Goal: Information Seeking & Learning: Learn about a topic

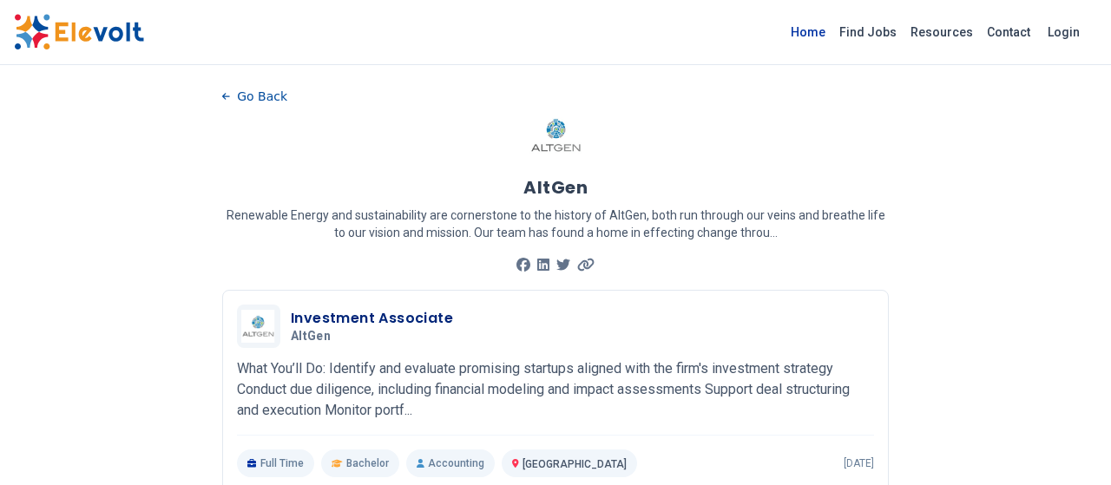
click at [825, 36] on link "Home" at bounding box center [808, 32] width 49 height 28
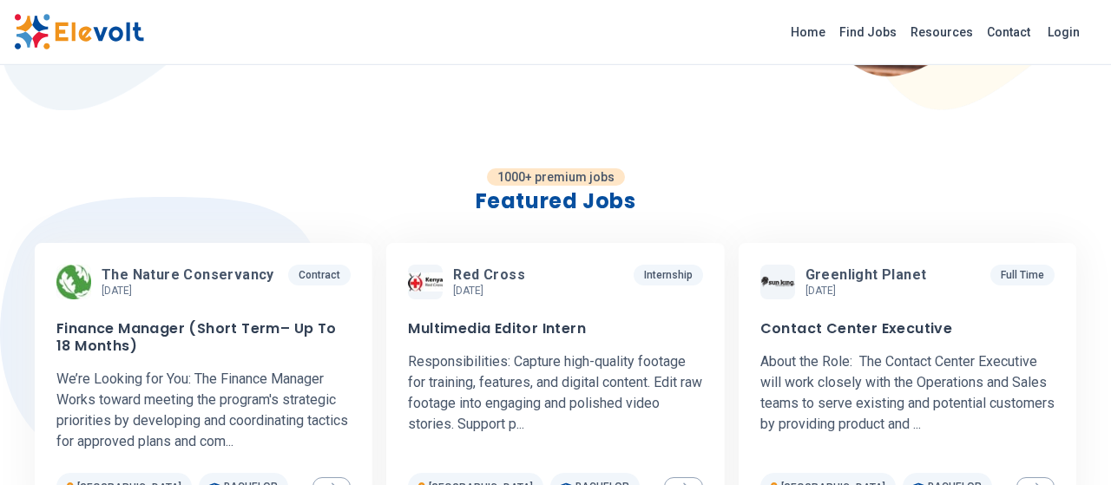
scroll to position [413, 0]
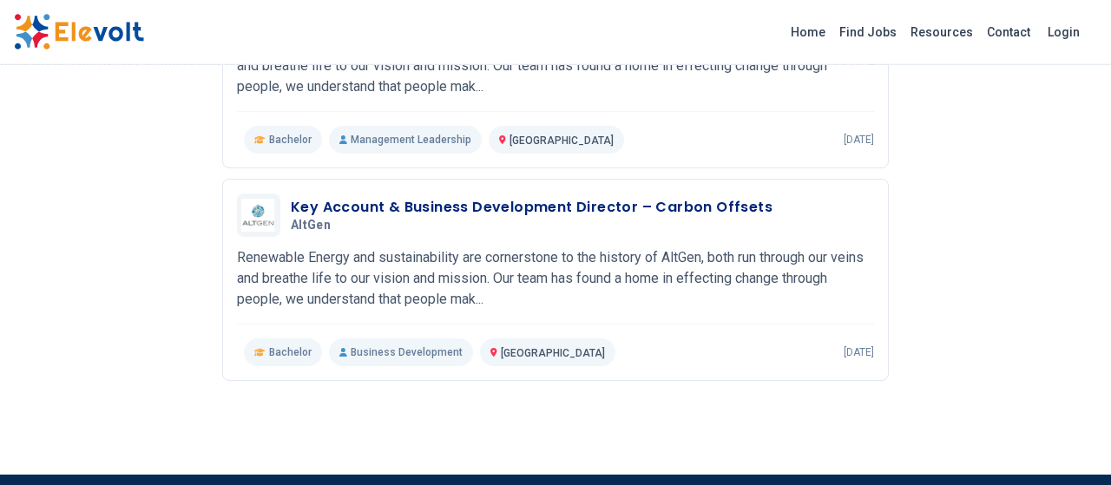
scroll to position [1807, 0]
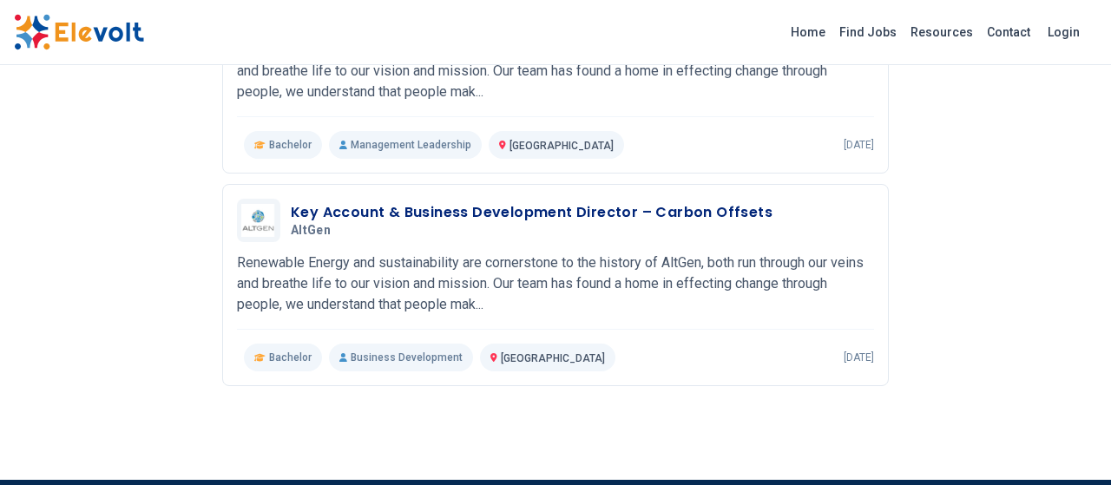
click at [114, 27] on img at bounding box center [79, 32] width 130 height 36
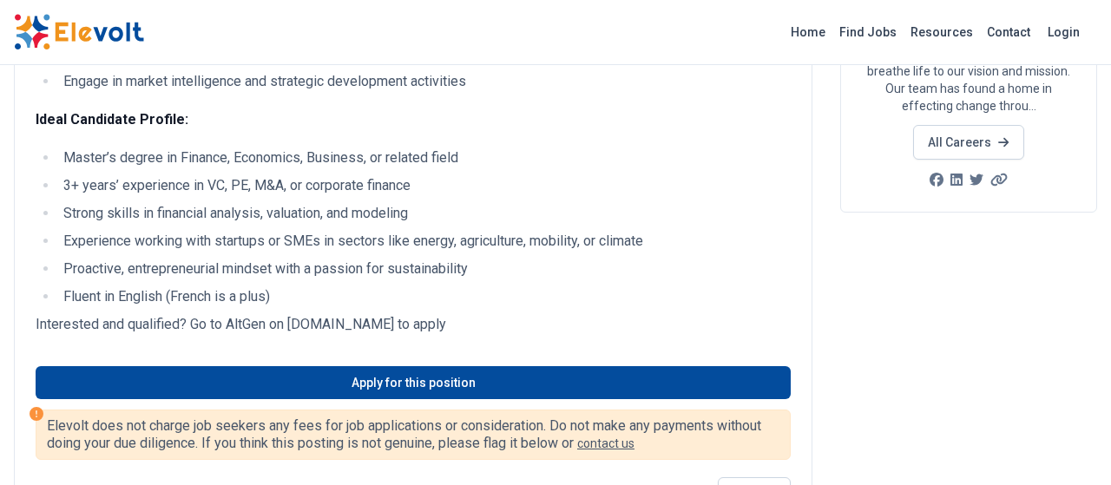
scroll to position [286, 0]
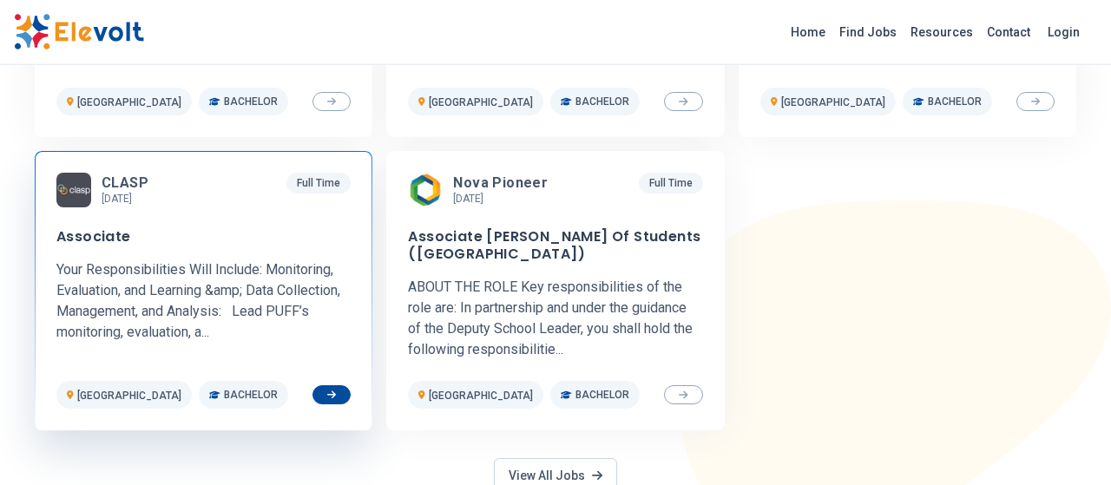
scroll to position [838, 0]
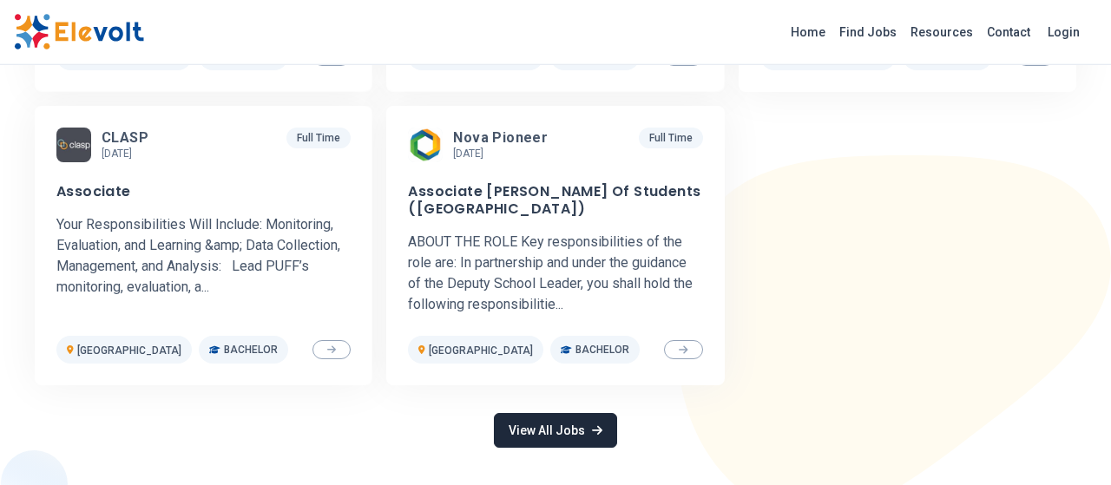
click at [508, 424] on link "View All Jobs" at bounding box center [555, 430] width 123 height 35
click at [596, 432] on icon at bounding box center [597, 430] width 10 height 12
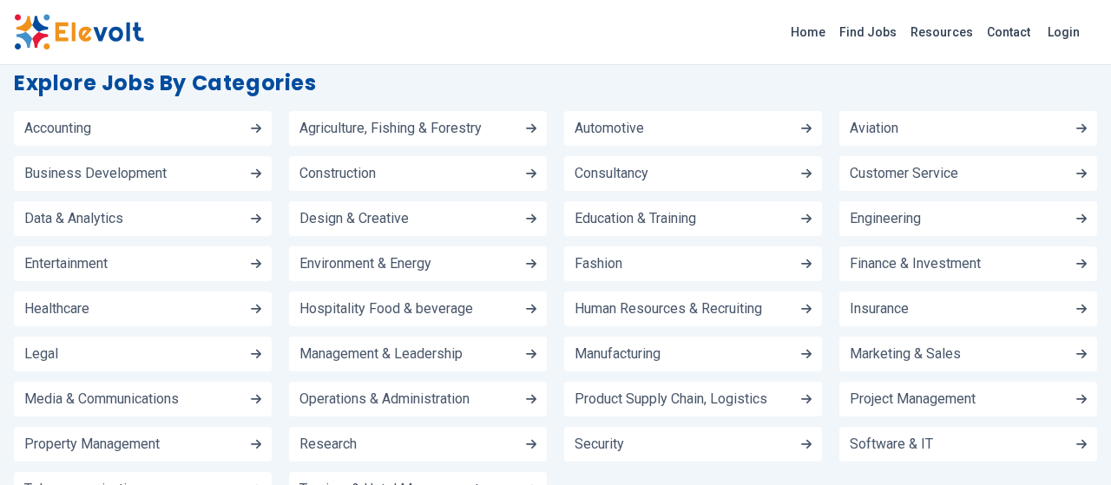
scroll to position [1972, 0]
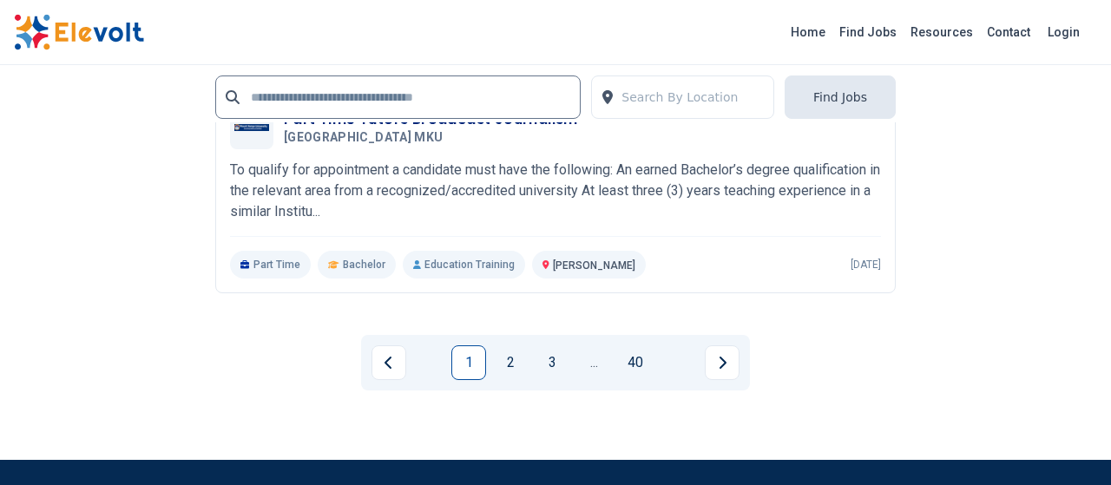
scroll to position [3918, 0]
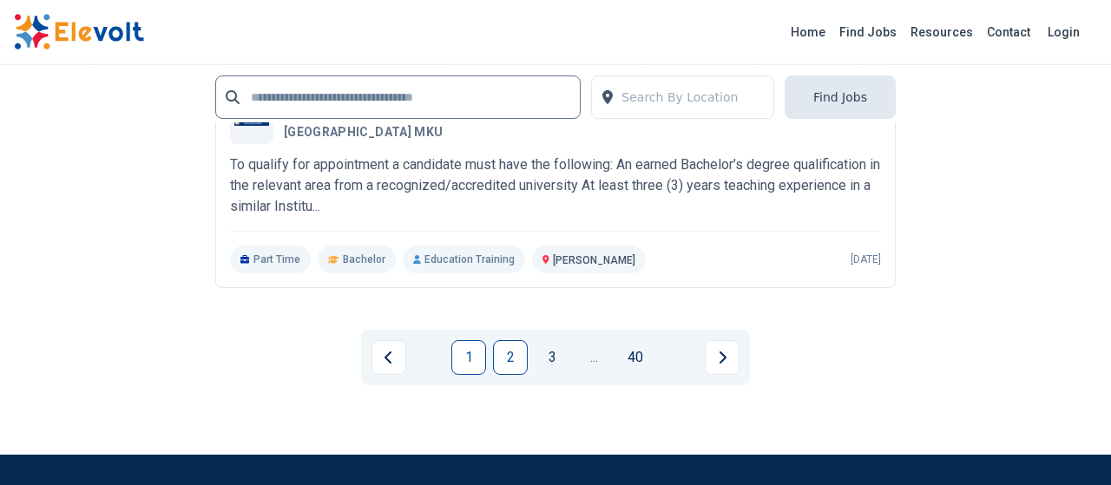
click at [520, 340] on link "2" at bounding box center [510, 357] width 35 height 35
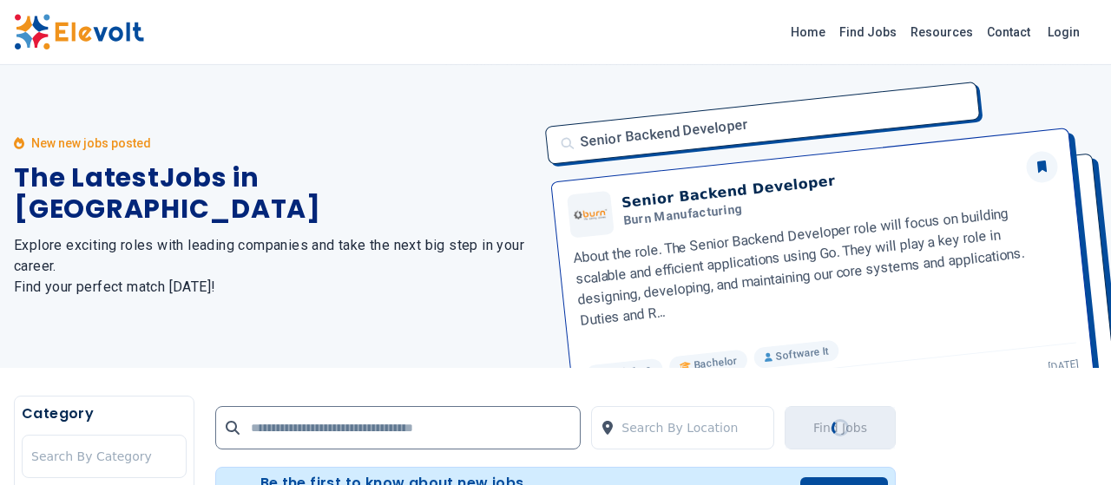
scroll to position [0, 0]
click at [911, 63] on div "Home Find Jobs Resources Contact Login" at bounding box center [555, 32] width 1111 height 65
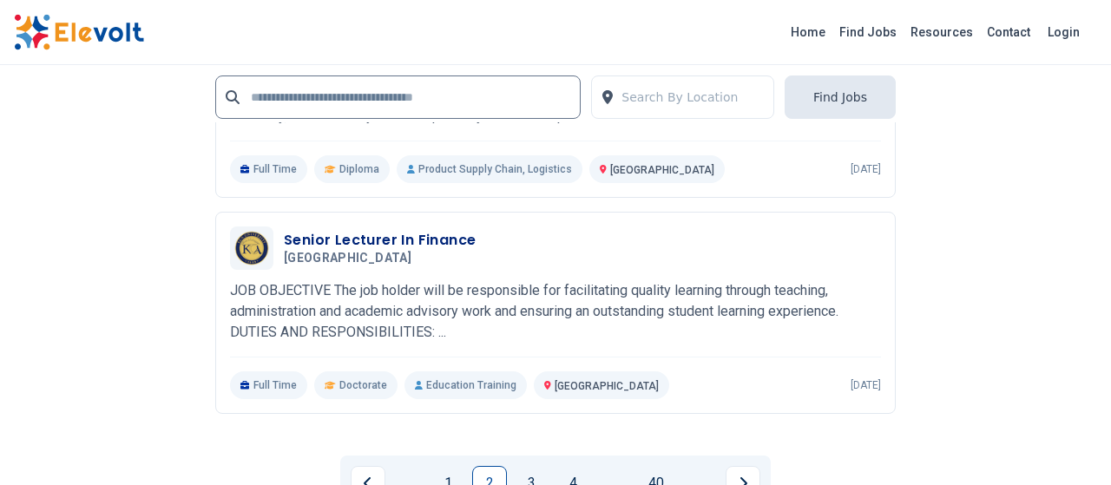
scroll to position [3667, 0]
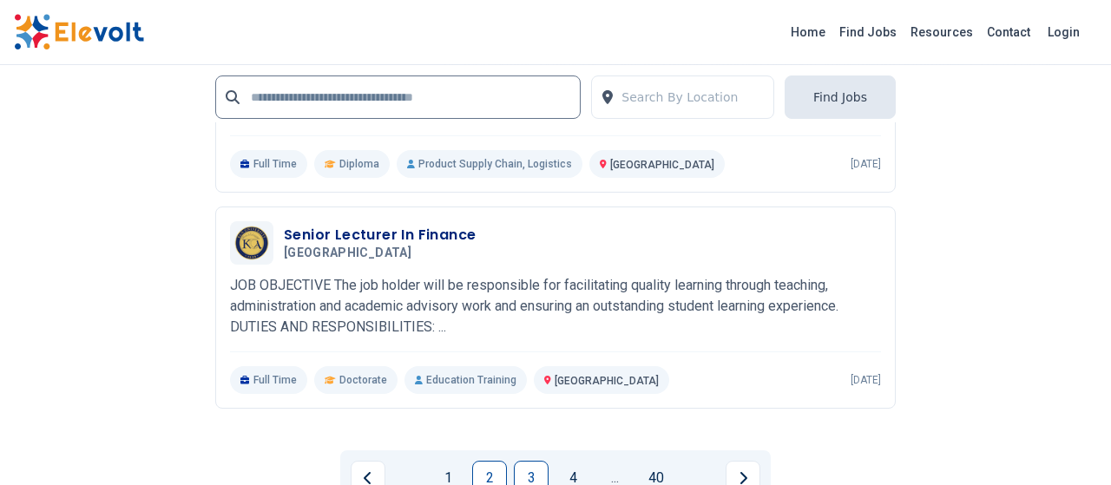
click at [537, 461] on link "3" at bounding box center [531, 478] width 35 height 35
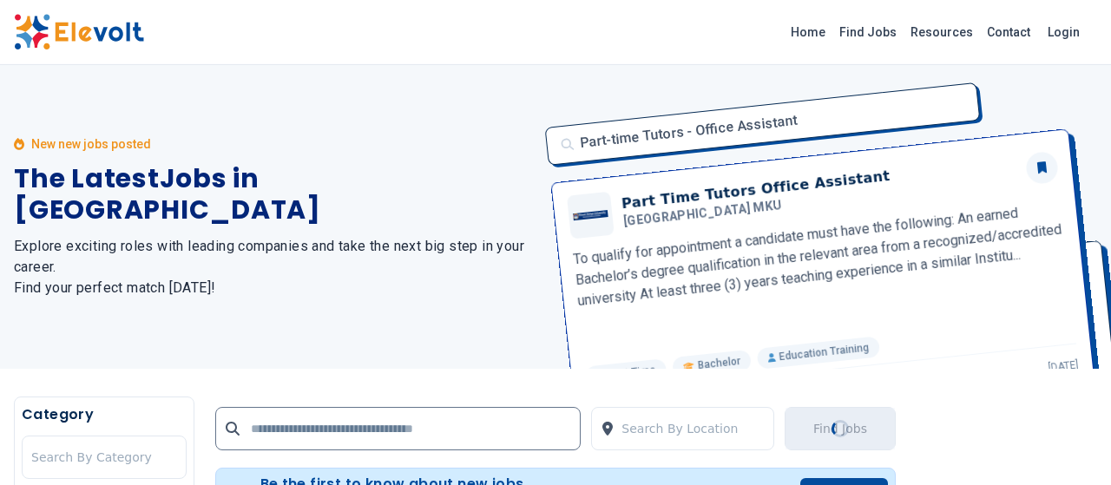
scroll to position [0, 0]
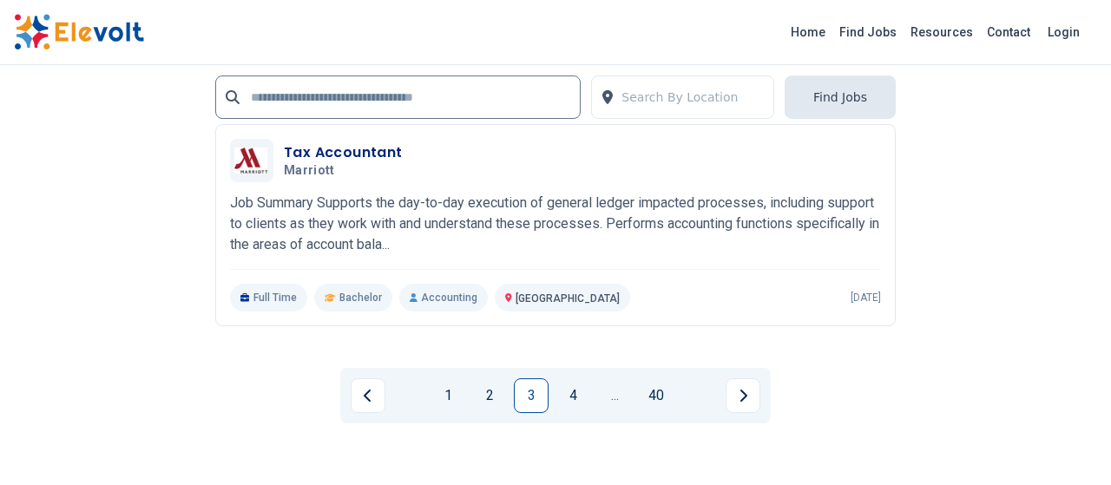
scroll to position [3756, 0]
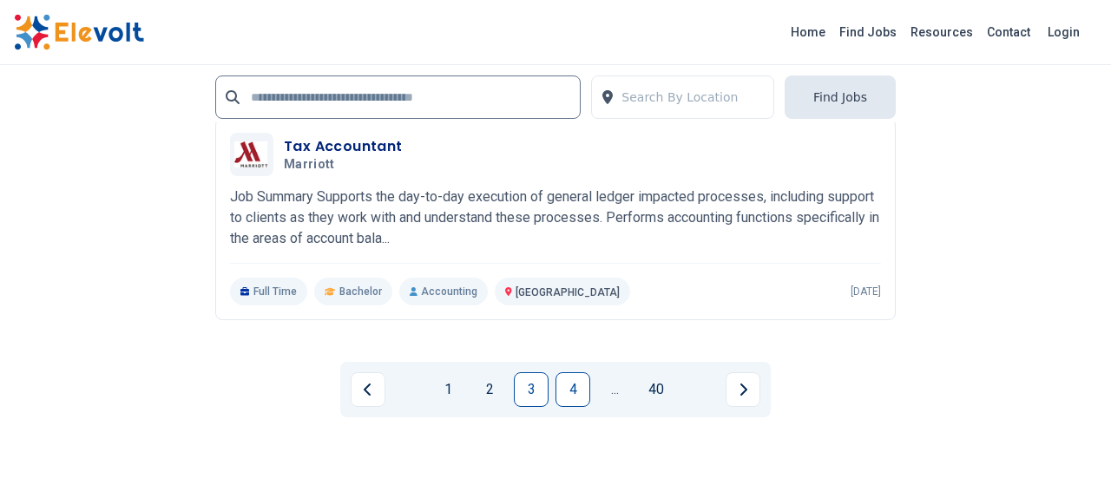
click at [570, 377] on link "4" at bounding box center [572, 389] width 35 height 35
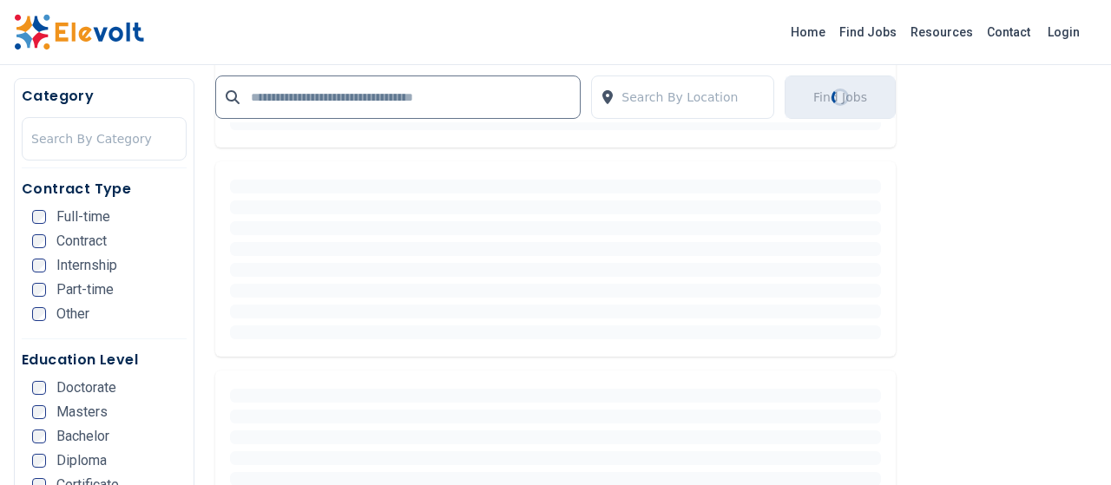
scroll to position [0, 0]
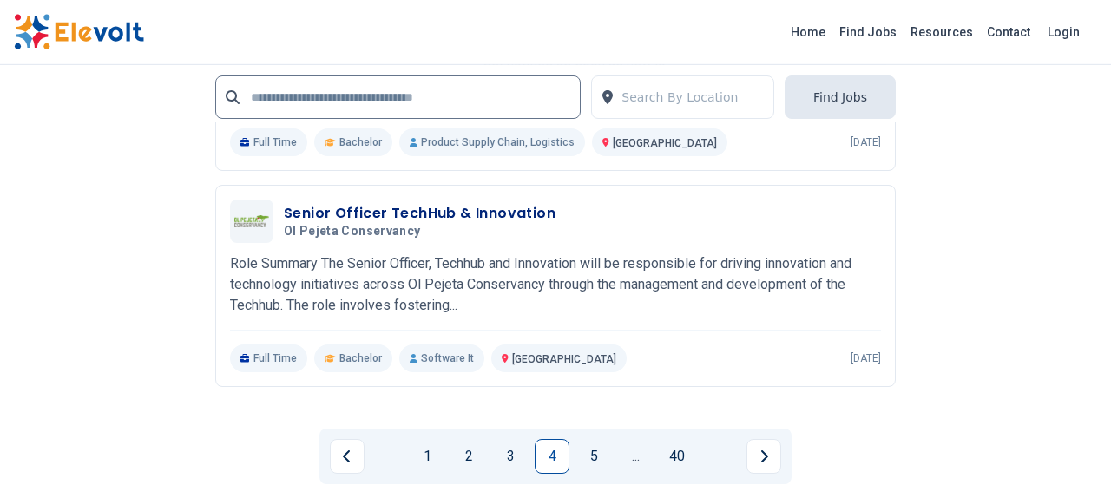
scroll to position [3706, 0]
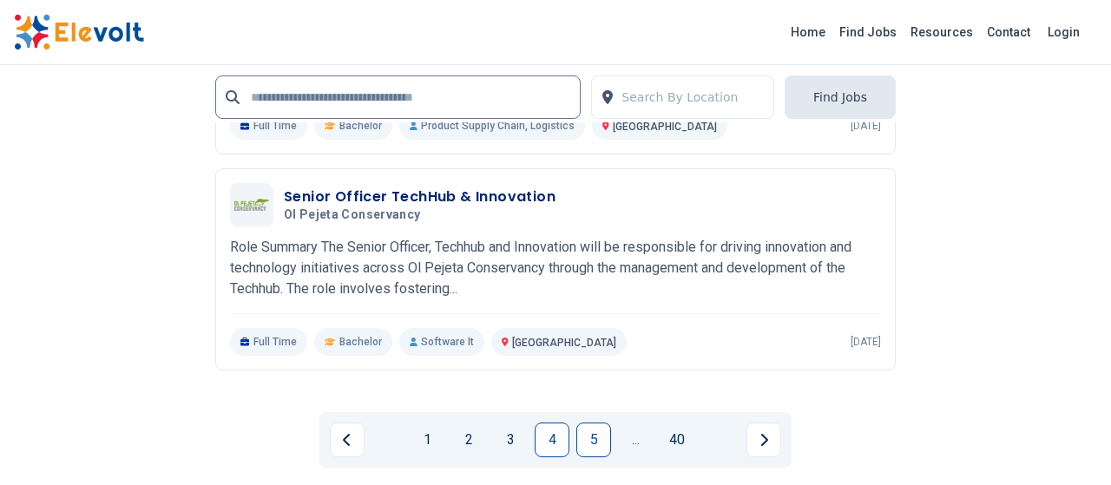
click at [595, 426] on link "5" at bounding box center [593, 440] width 35 height 35
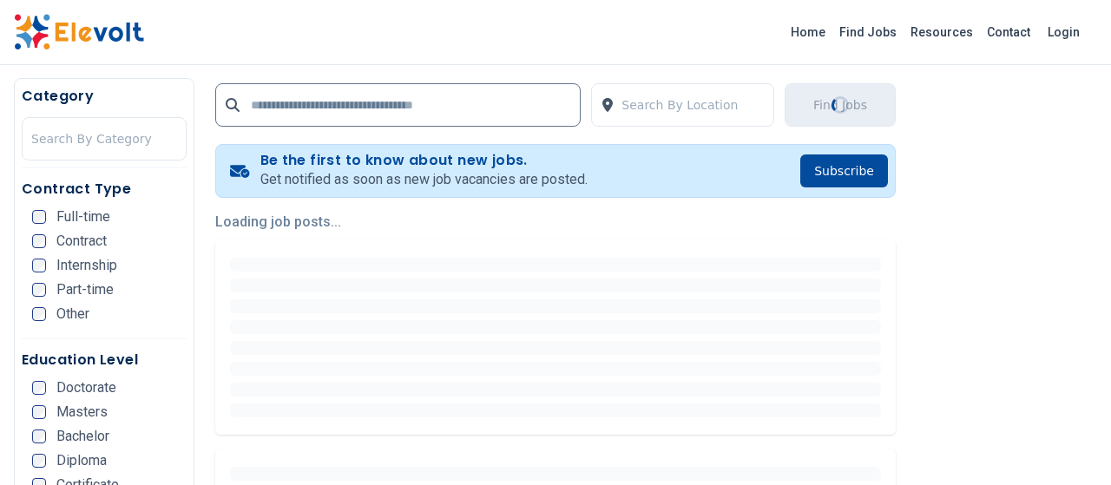
scroll to position [328, 0]
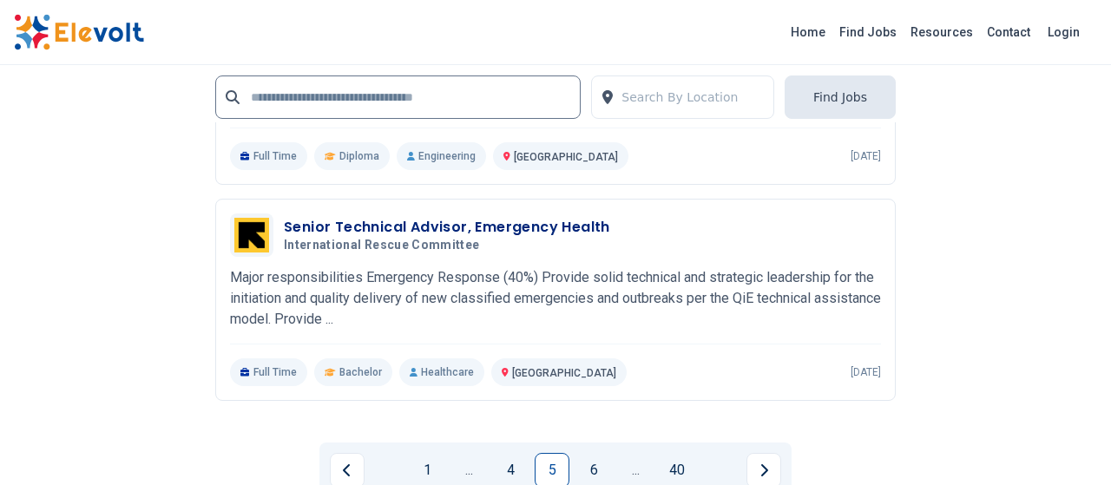
scroll to position [3563, 0]
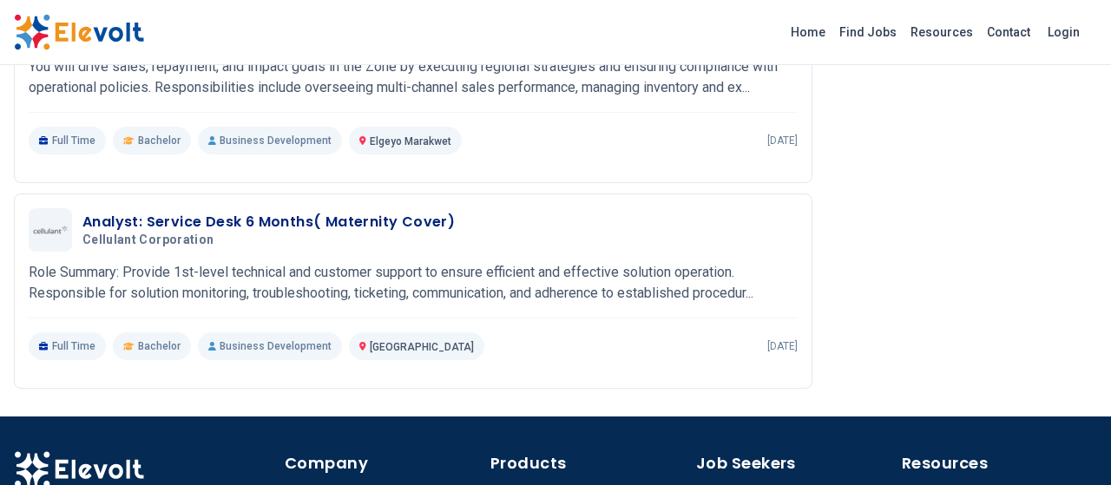
scroll to position [2843, 0]
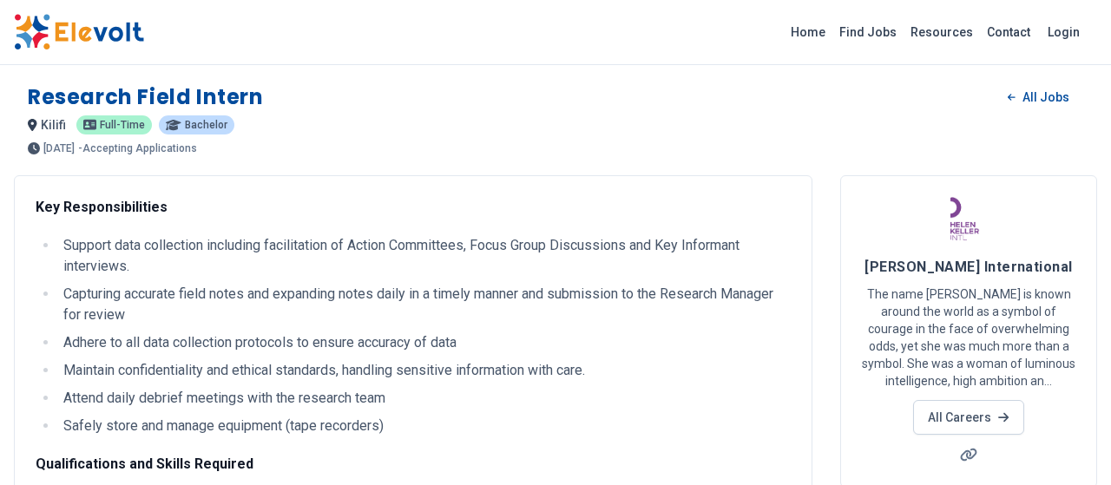
scroll to position [45, 0]
